Goal: Submit feedback/report problem

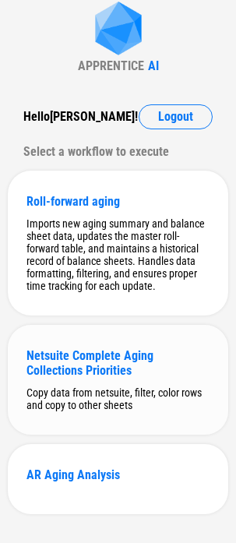
scroll to position [72, 0]
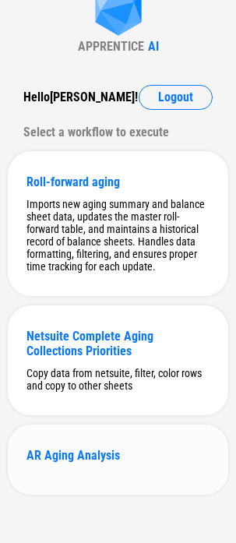
click at [55, 459] on div "AR Aging Analysis" at bounding box center [117, 455] width 183 height 15
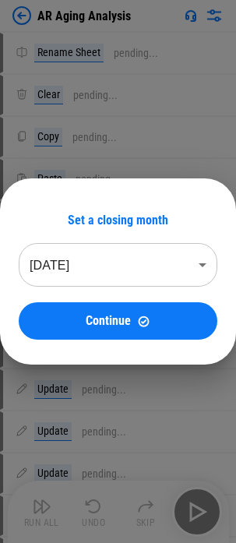
click at [136, 264] on body "AR Aging Analysis Rename Sheet pending... Clear pending... Copy pending... Past…" at bounding box center [118, 271] width 236 height 543
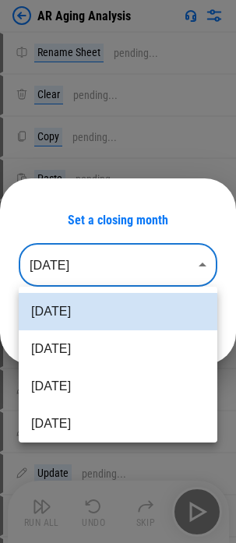
click at [94, 343] on li "Jul 2025" at bounding box center [118, 348] width 199 height 37
type input "********"
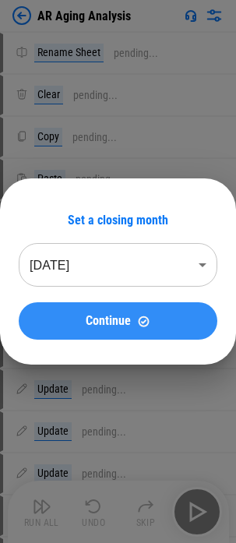
click at [112, 319] on span "Continue" at bounding box center [108, 321] width 45 height 12
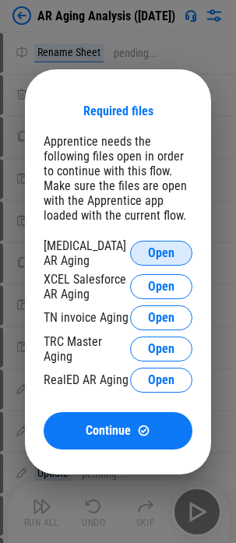
click at [163, 250] on span "Open" at bounding box center [161, 253] width 26 height 12
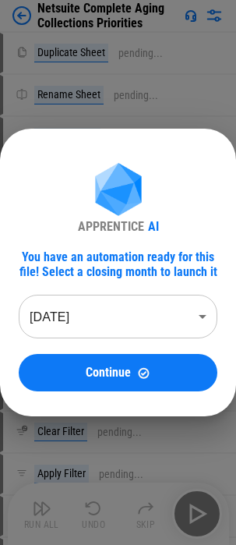
drag, startPoint x: 118, startPoint y: 366, endPoint x: -506, endPoint y: 371, distance: 624.1
click at [0, 371] on html "Netsuite Complete Aging Collections Priorities Duplicate Sheet pending... Renam…" at bounding box center [118, 272] width 236 height 545
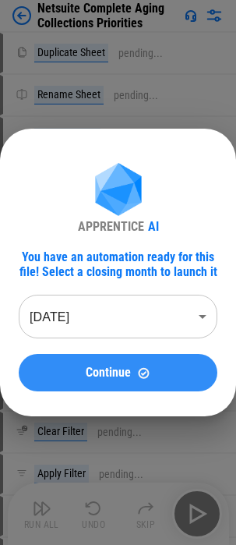
click at [128, 373] on span "Continue" at bounding box center [108, 372] width 45 height 12
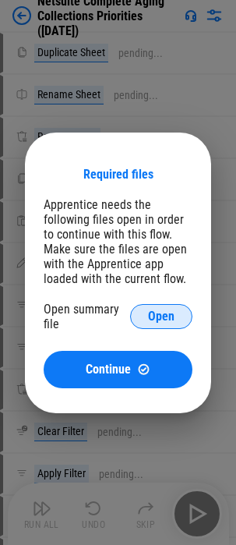
click at [166, 316] on span "Open" at bounding box center [161, 316] width 26 height 12
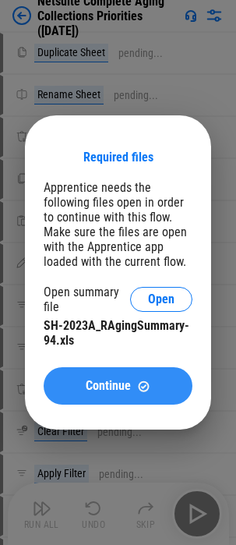
click at [143, 381] on img at bounding box center [143, 385] width 13 height 13
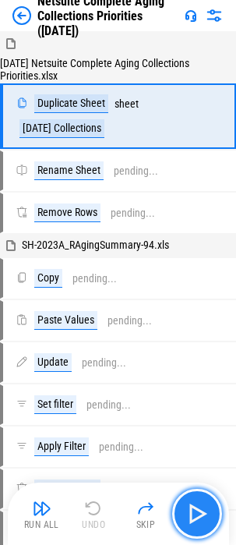
click at [198, 513] on img "button" at bounding box center [197, 513] width 25 height 25
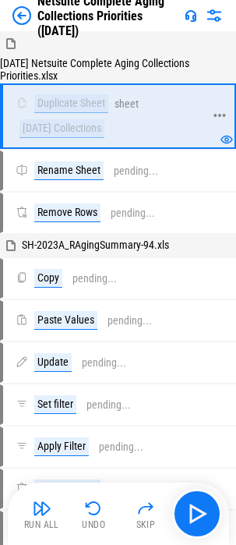
click at [219, 113] on icon at bounding box center [220, 115] width 14 height 14
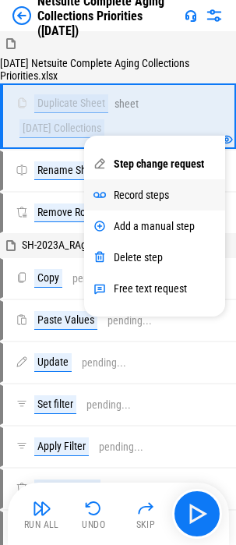
click at [135, 194] on div "Record steps" at bounding box center [141, 195] width 55 height 12
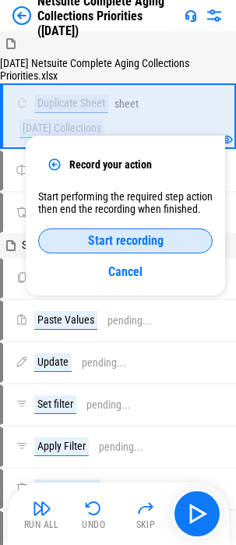
click at [143, 238] on span "Start recording" at bounding box center [126, 241] width 76 height 12
click at [157, 238] on span "End recording" at bounding box center [125, 241] width 69 height 12
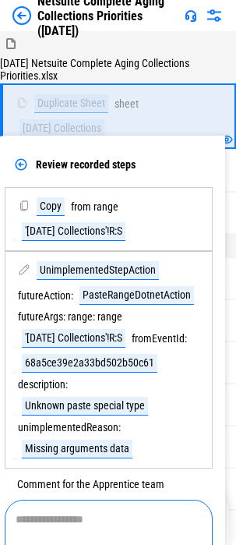
click at [102, 520] on textarea at bounding box center [109, 535] width 186 height 44
click at [123, 517] on textarea "**********" at bounding box center [109, 535] width 186 height 44
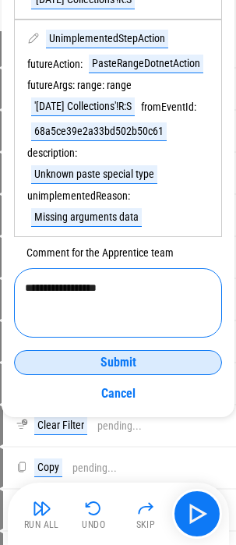
scroll to position [234, 0]
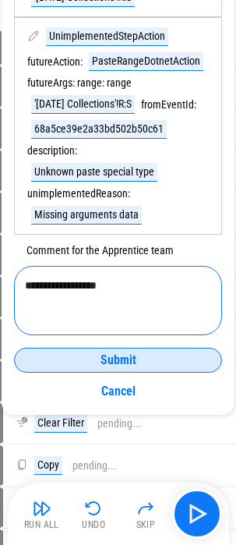
click at [146, 279] on textarea "**********" at bounding box center [118, 301] width 186 height 44
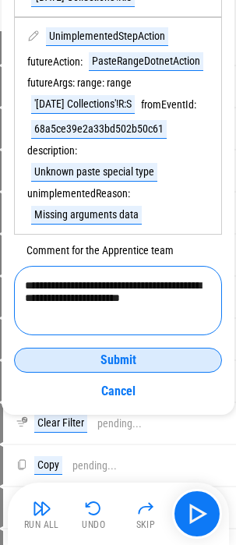
type textarea "**********"
click at [139, 356] on div "Submit" at bounding box center [118, 360] width 169 height 12
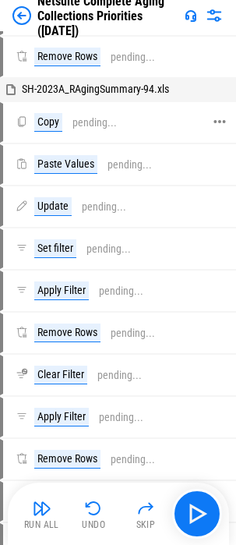
scroll to position [0, 0]
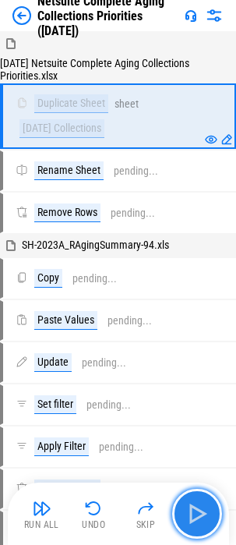
click at [202, 507] on img "button" at bounding box center [197, 513] width 25 height 25
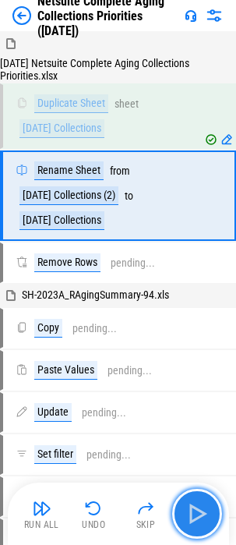
click at [202, 507] on img "button" at bounding box center [197, 513] width 25 height 25
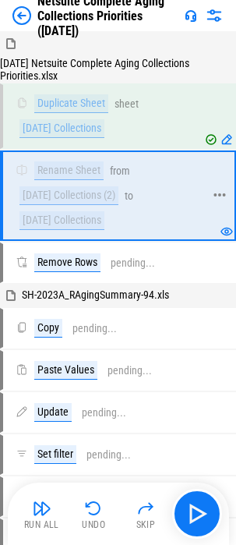
click at [221, 194] on icon at bounding box center [220, 195] width 14 height 14
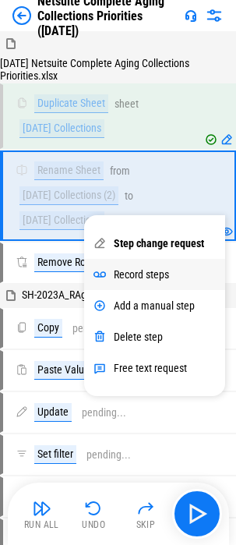
click at [163, 277] on div "Record steps" at bounding box center [141, 274] width 55 height 12
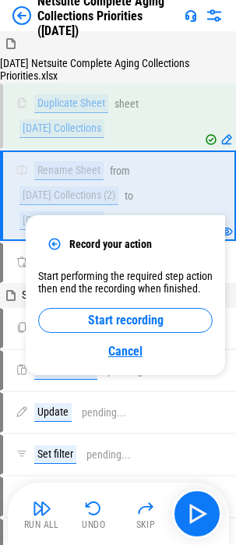
click at [126, 355] on link "Cancel" at bounding box center [125, 350] width 175 height 23
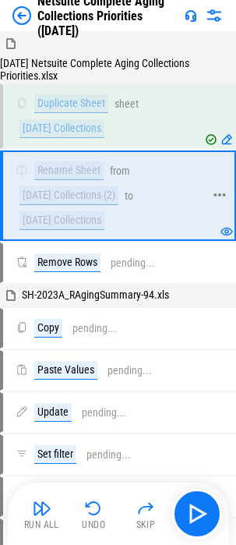
click at [217, 199] on icon at bounding box center [220, 195] width 14 height 14
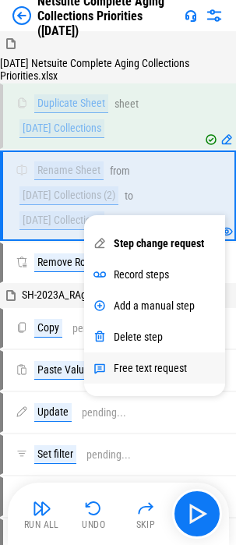
click at [149, 366] on div "Free text request" at bounding box center [150, 368] width 73 height 12
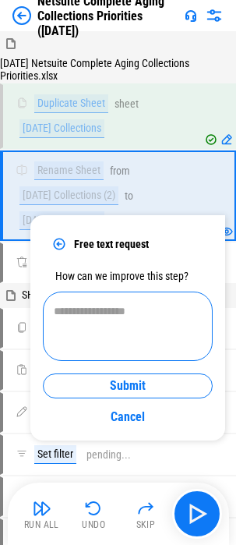
click at [103, 312] on textarea at bounding box center [128, 327] width 148 height 44
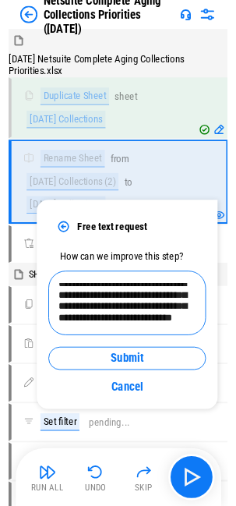
scroll to position [31, 0]
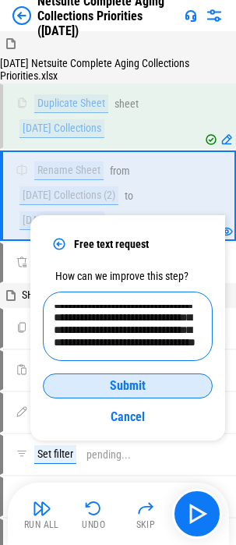
type textarea "**********"
click at [170, 385] on div "Submit" at bounding box center [127, 385] width 131 height 12
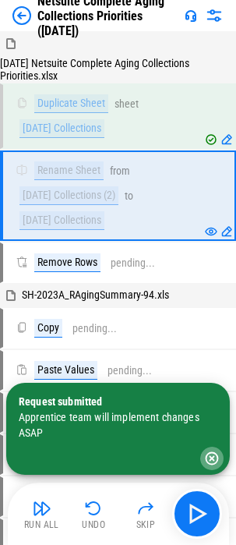
click at [211, 456] on icon "button" at bounding box center [212, 458] width 16 height 16
